Goal: Navigation & Orientation: Understand site structure

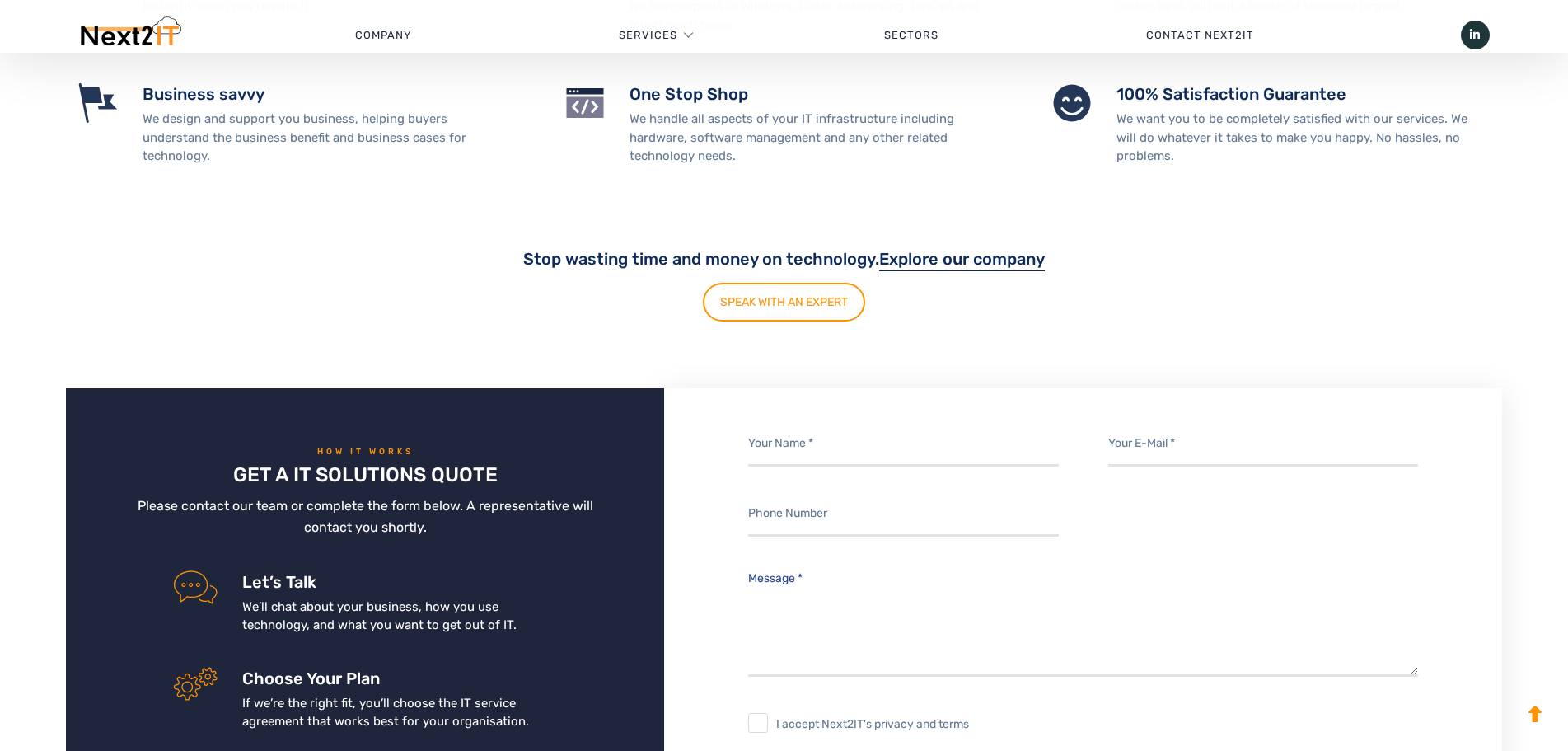
scroll to position [2962, 0]
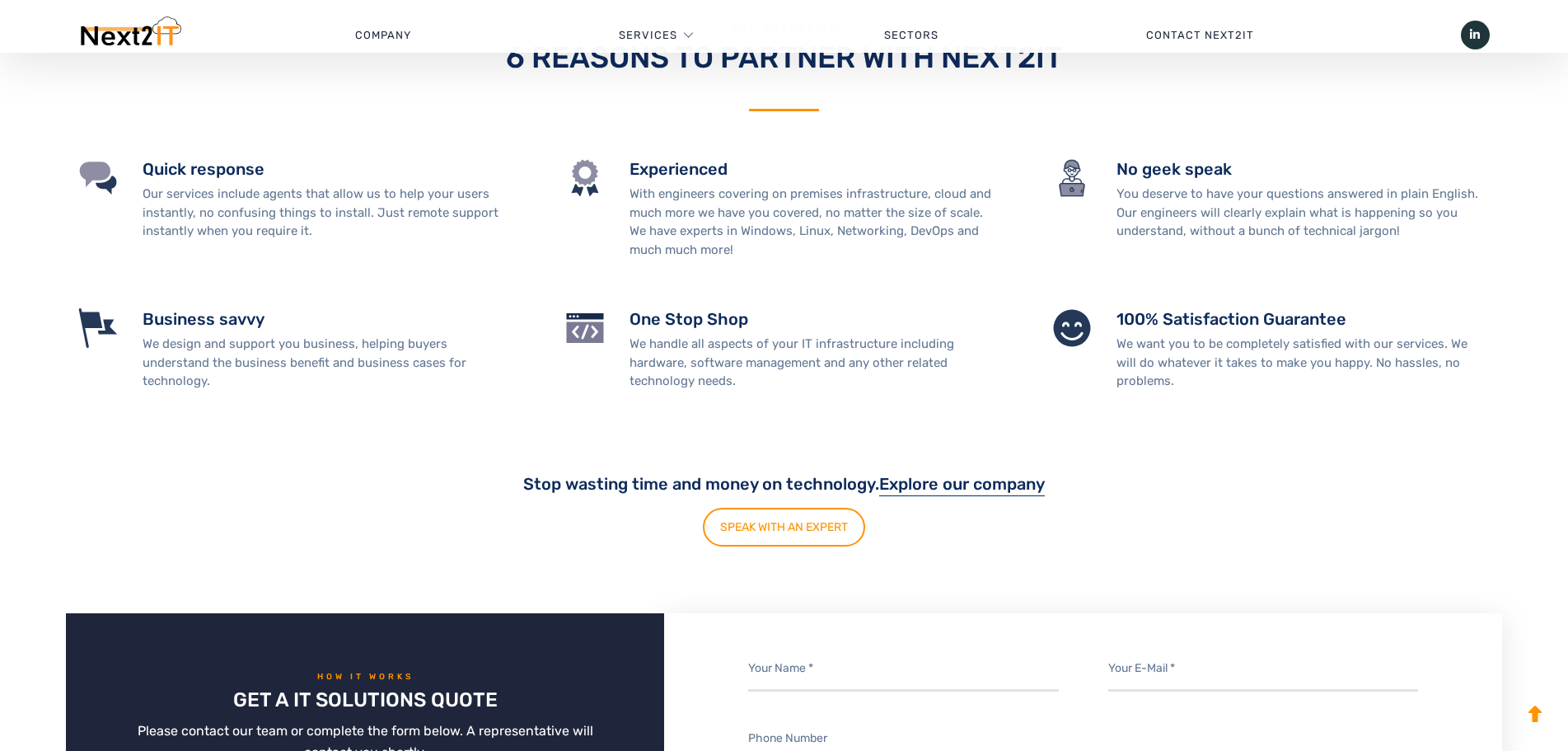
click at [588, 309] on img at bounding box center [584, 328] width 40 height 40
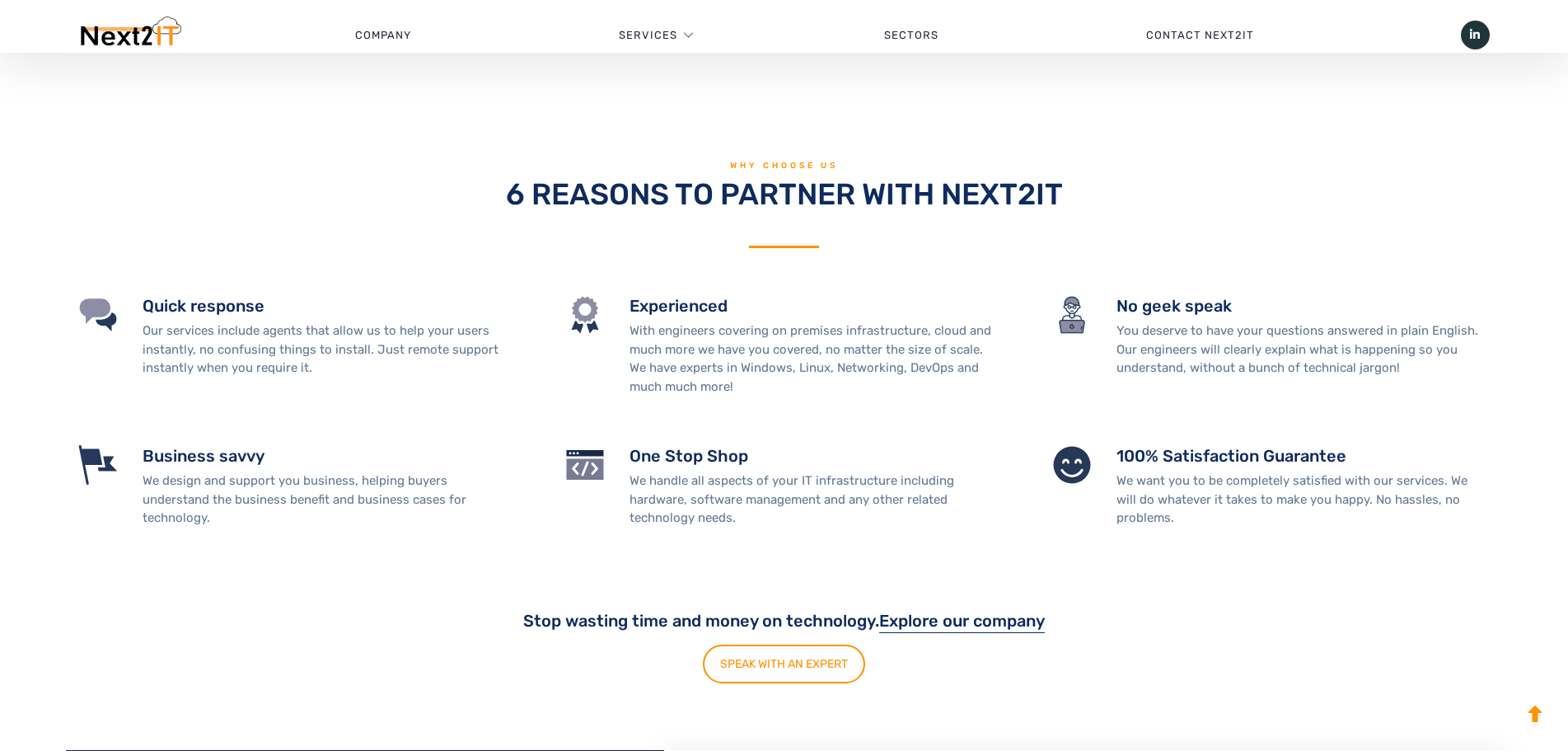
scroll to position [2797, 0]
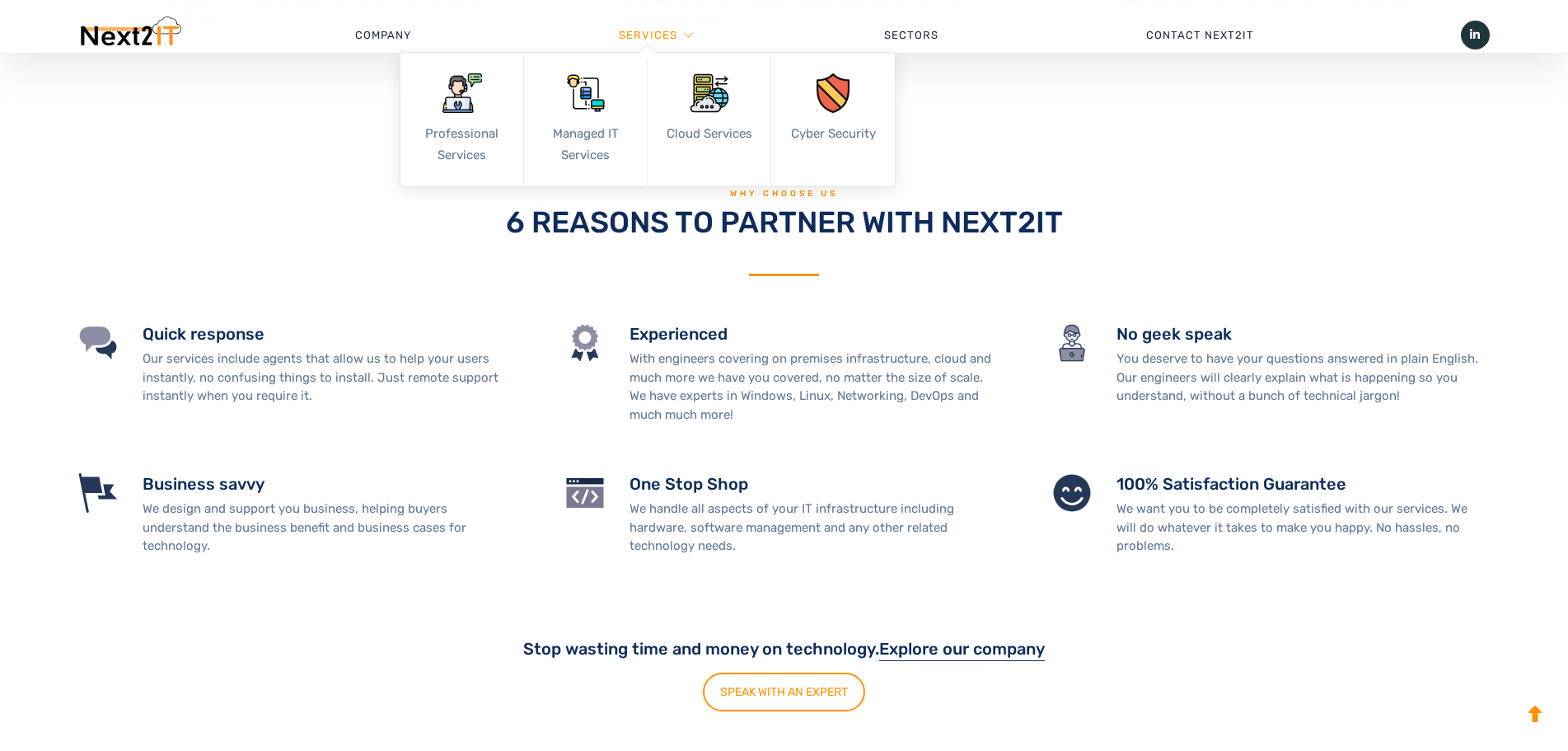
click at [678, 32] on link "Services" at bounding box center [648, 35] width 59 height 50
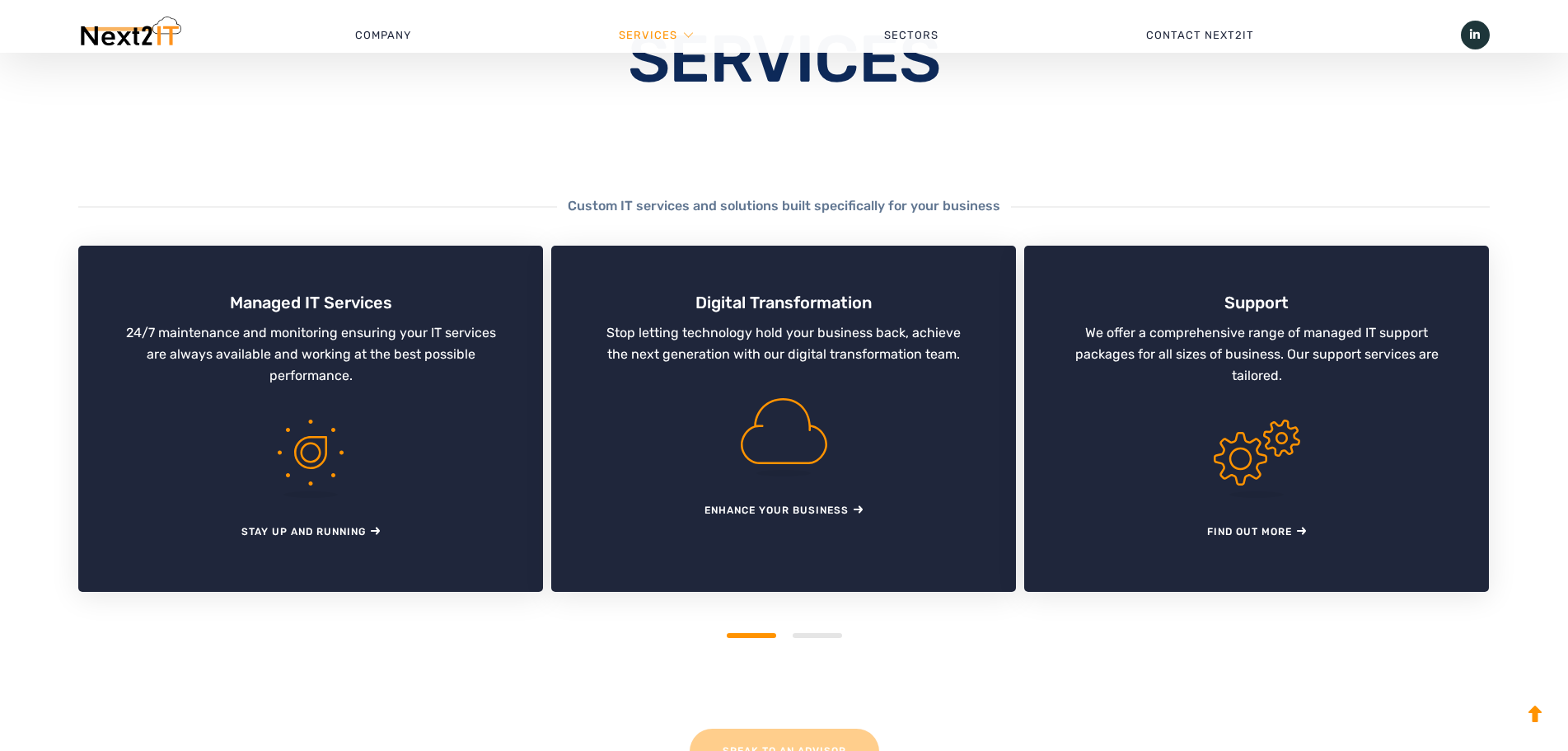
scroll to position [165, 0]
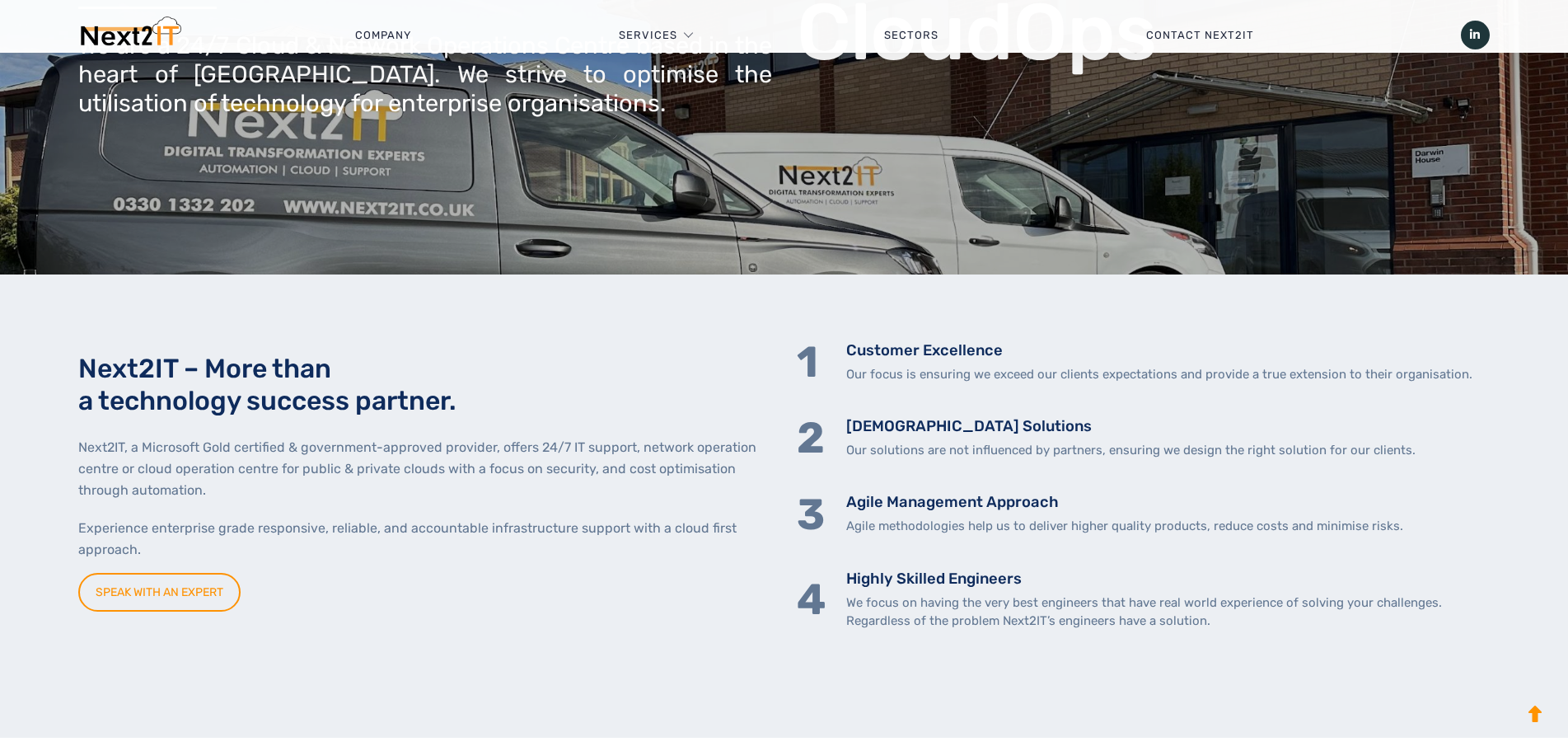
scroll to position [326, 0]
